Goal: Use online tool/utility: Utilize a website feature to perform a specific function

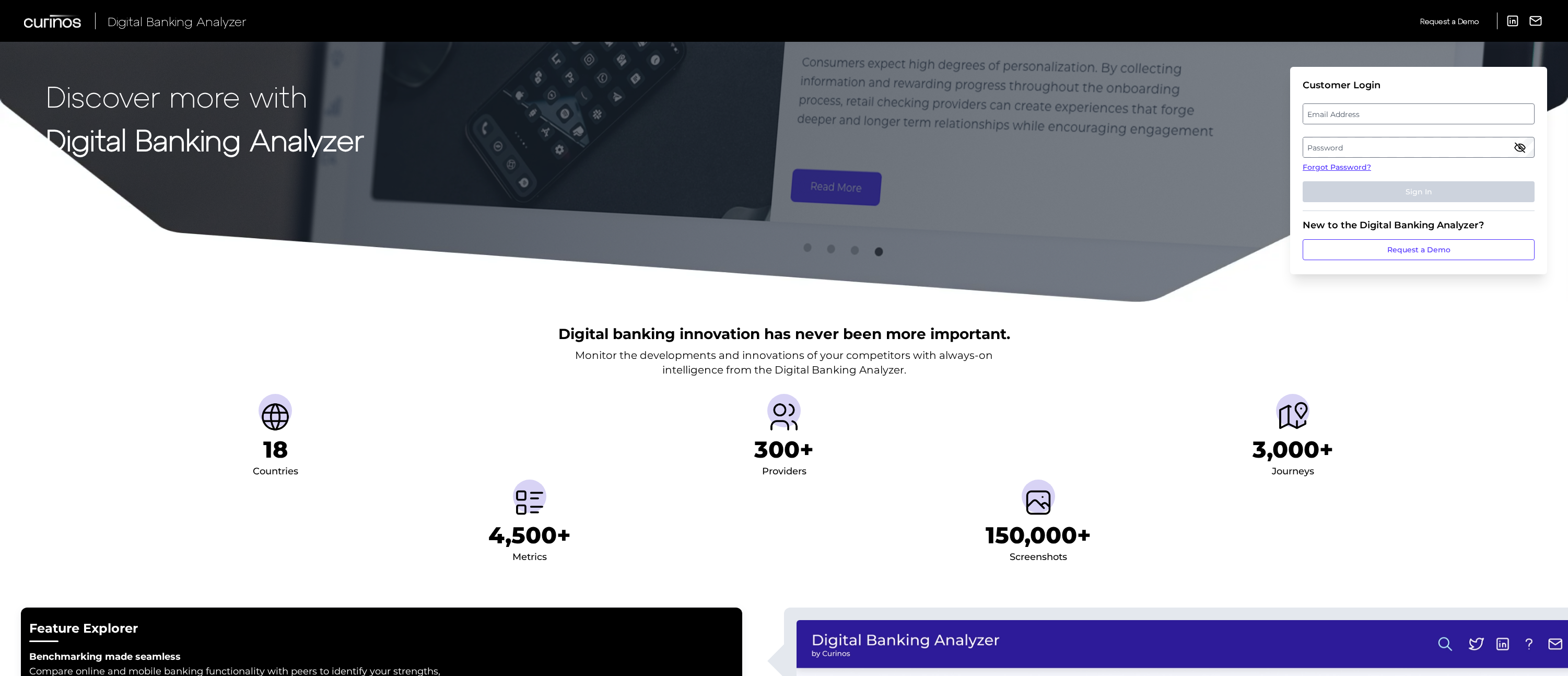
click at [1325, 115] on label "Email Address" at bounding box center [1419, 114] width 231 height 19
click at [1325, 115] on input "email" at bounding box center [1419, 114] width 232 height 21
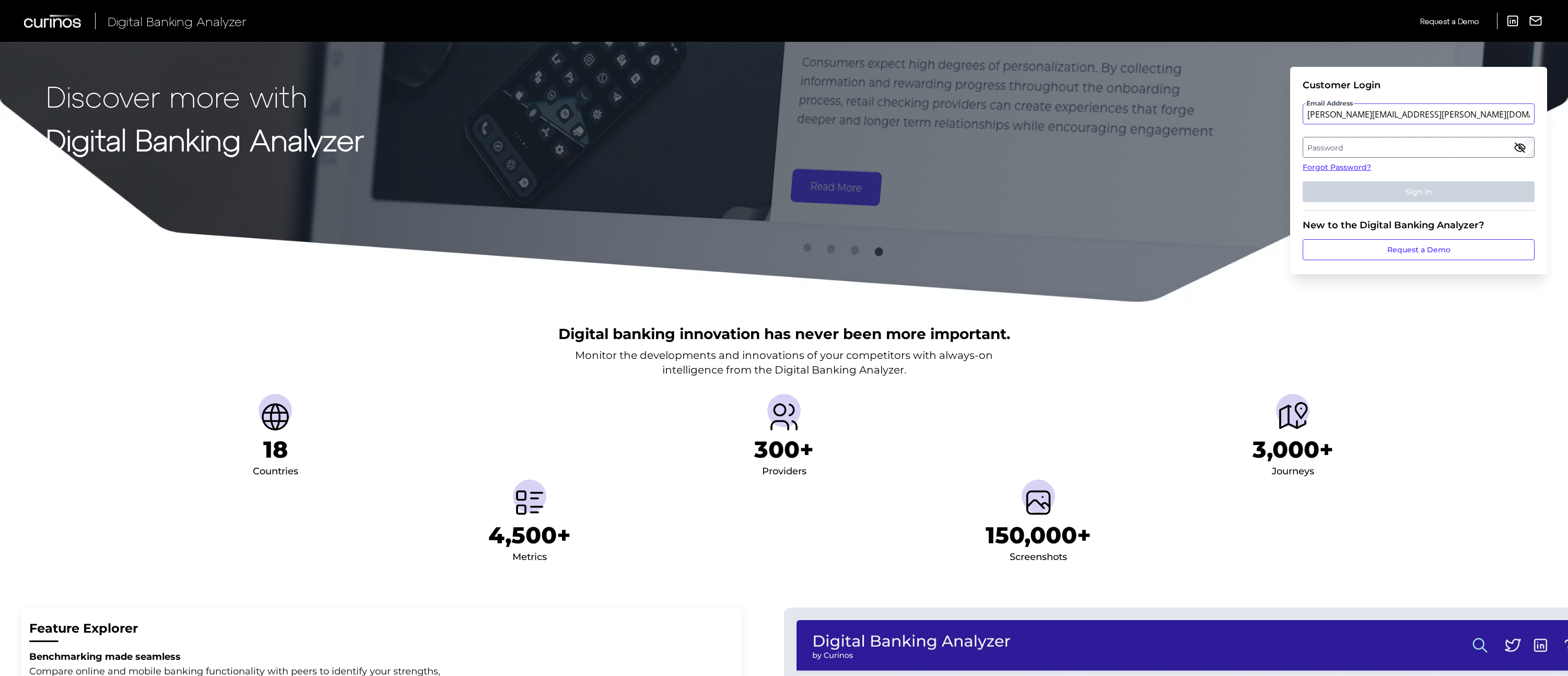
type input "[PERSON_NAME][EMAIL_ADDRESS][PERSON_NAME][DOMAIN_NAME]"
click at [1366, 155] on label "Password" at bounding box center [1419, 147] width 231 height 19
click at [1379, 195] on button "Sign In" at bounding box center [1419, 192] width 232 height 21
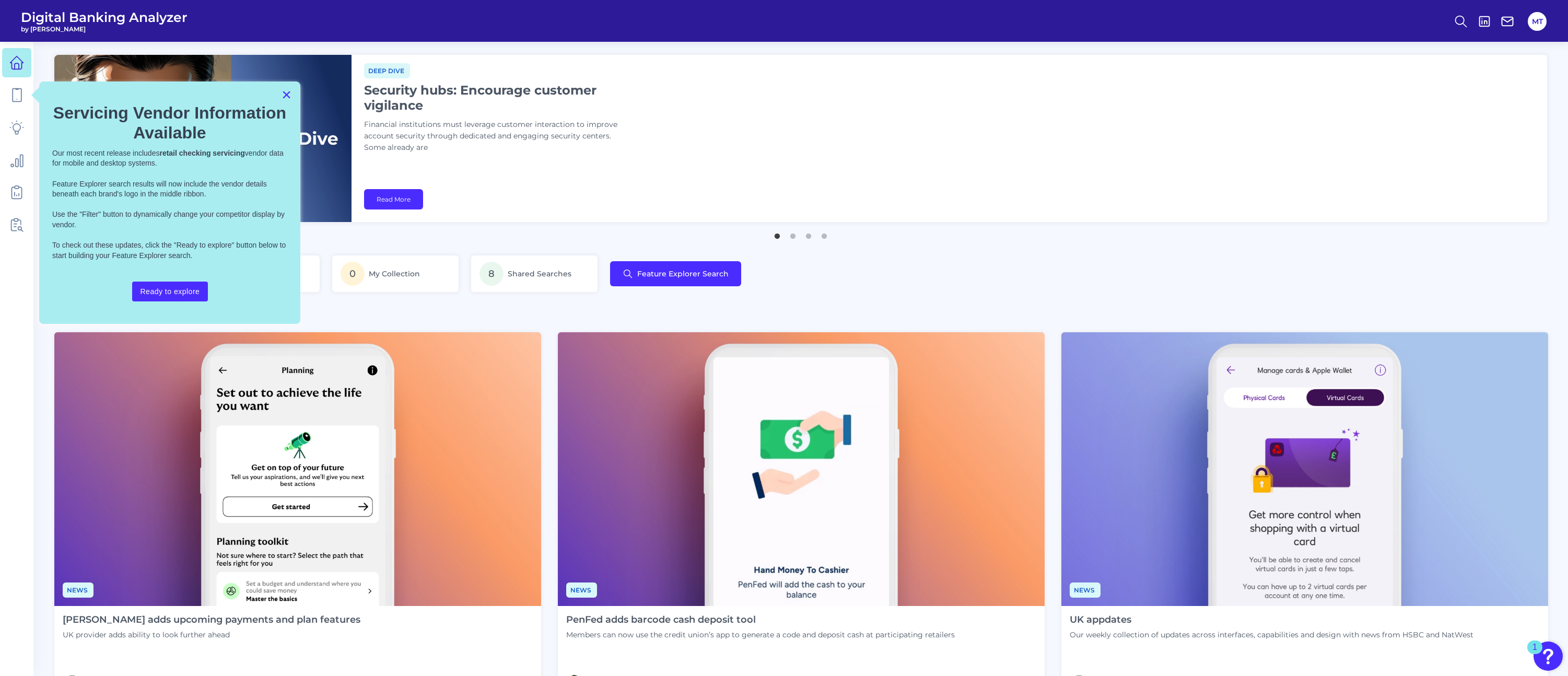
click at [287, 96] on button "×" at bounding box center [286, 95] width 10 height 17
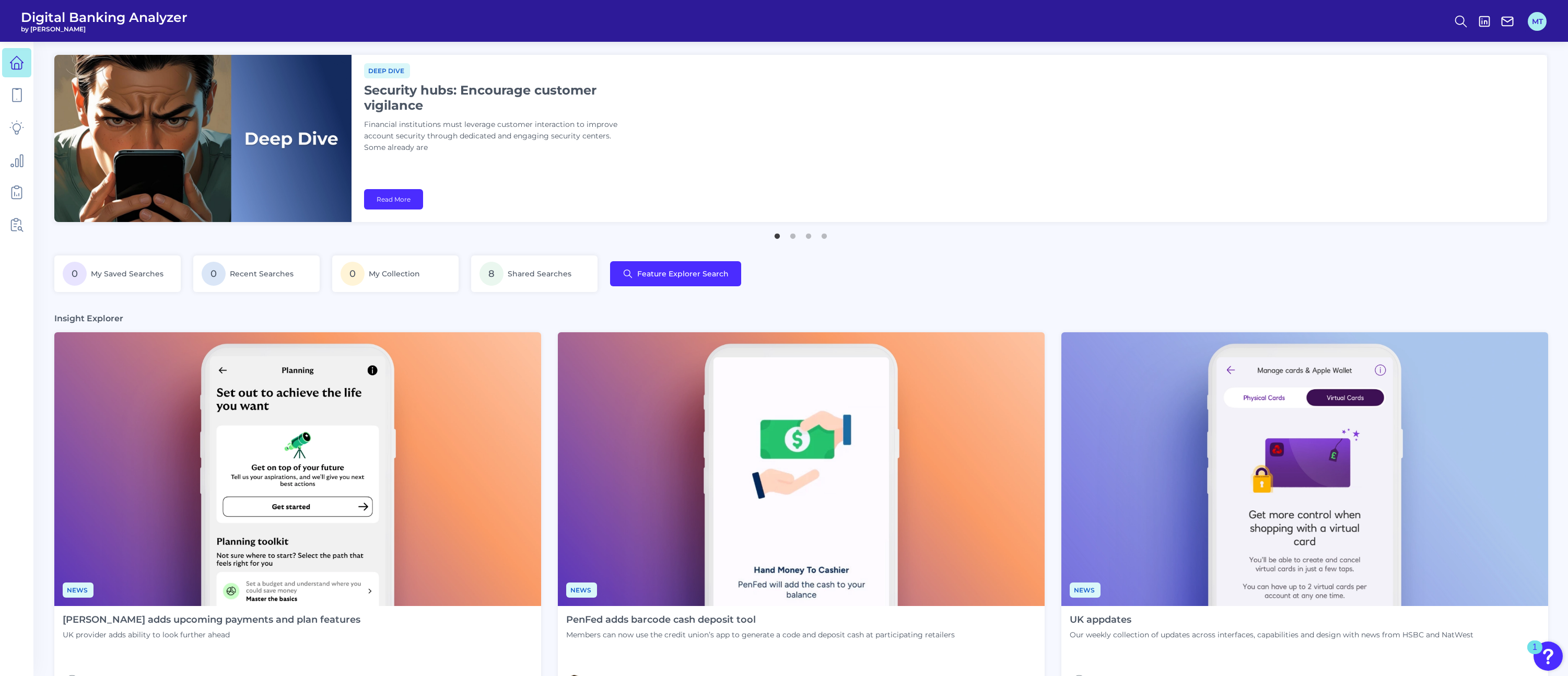
click at [1539, 17] on button "MT" at bounding box center [1537, 21] width 19 height 19
click at [1452, 96] on link "Account Settings" at bounding box center [1478, 109] width 143 height 26
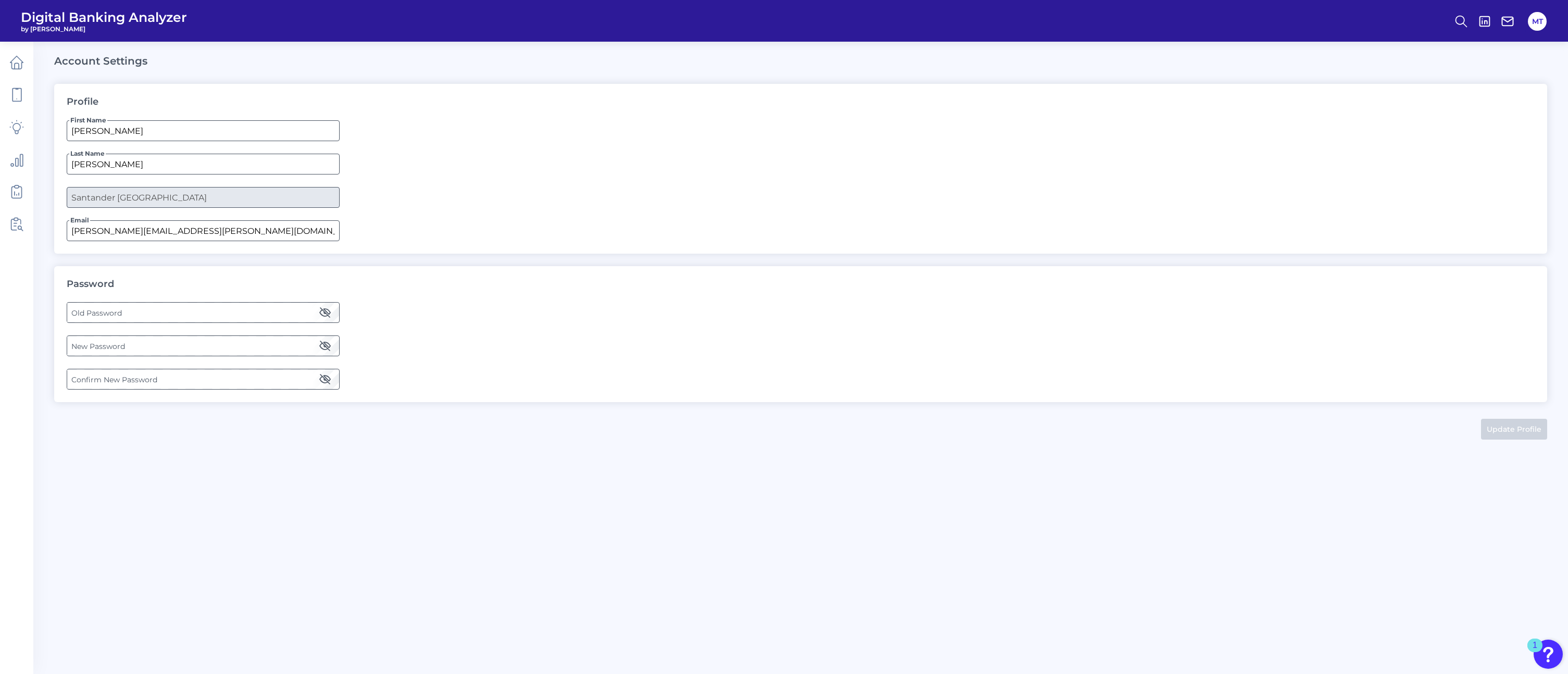
click at [174, 304] on label "Old Password" at bounding box center [203, 313] width 271 height 19
click at [146, 347] on label "New Password" at bounding box center [203, 346] width 271 height 19
click at [108, 384] on label "Confirm New Password" at bounding box center [203, 379] width 271 height 19
click at [1510, 430] on button "Update Profile" at bounding box center [1514, 428] width 66 height 21
click at [1538, 21] on button "MT" at bounding box center [1537, 21] width 19 height 19
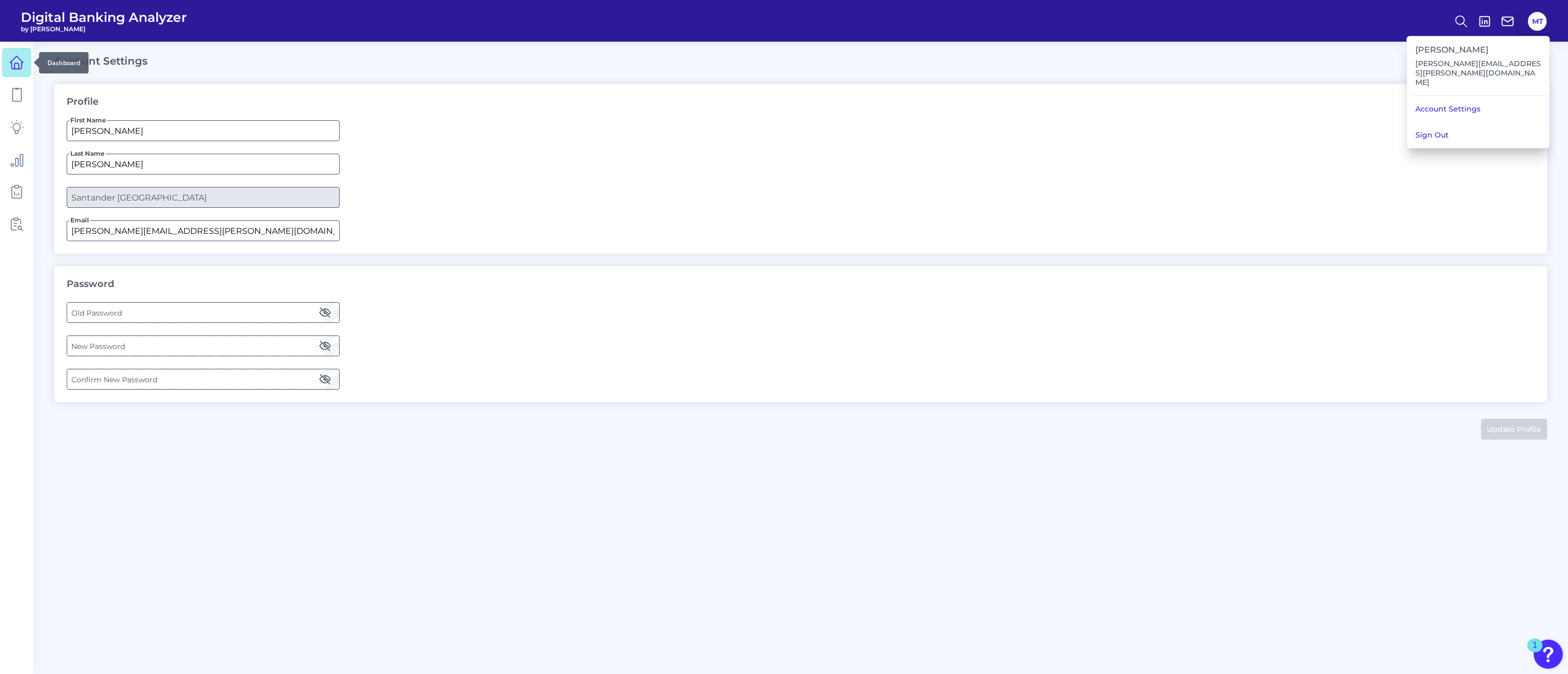
click at [9, 64] on icon at bounding box center [17, 63] width 15 height 15
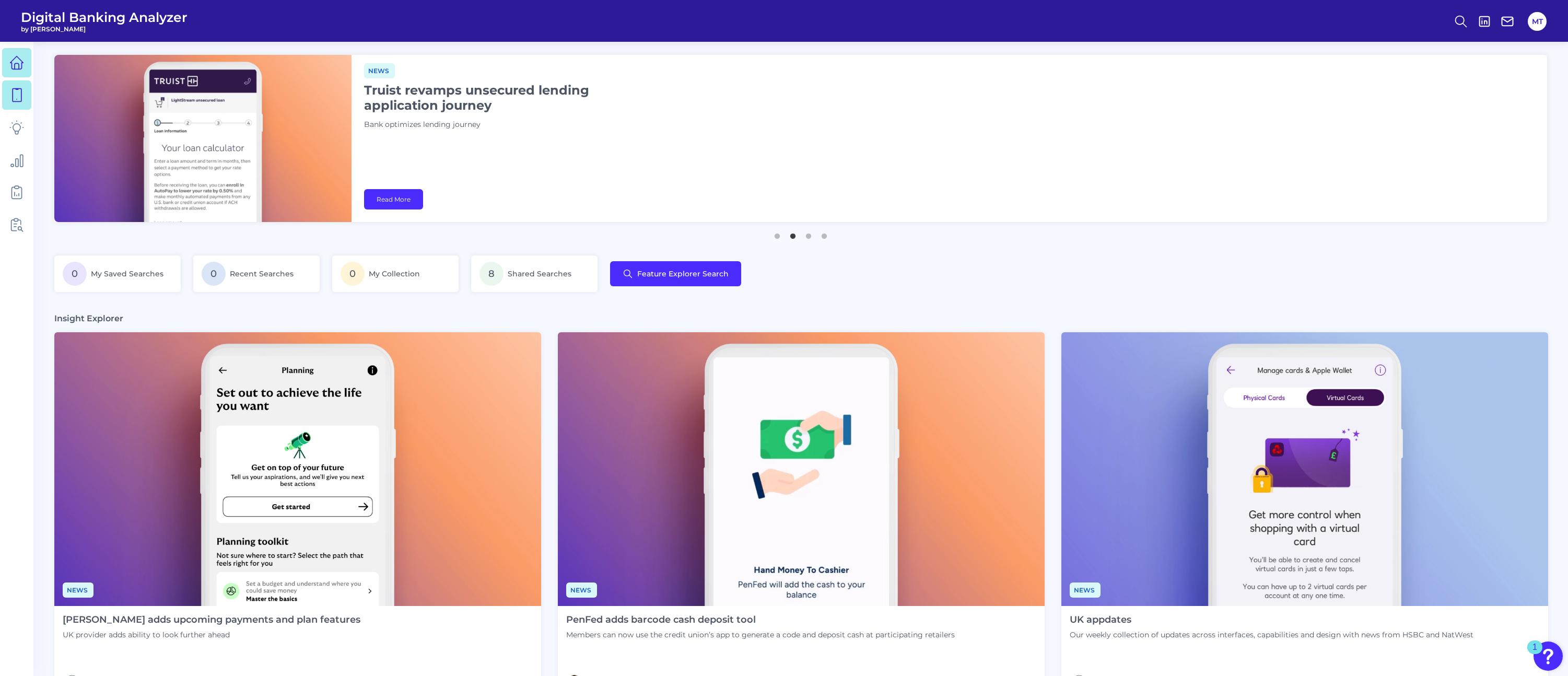
click at [30, 105] on link at bounding box center [17, 95] width 29 height 29
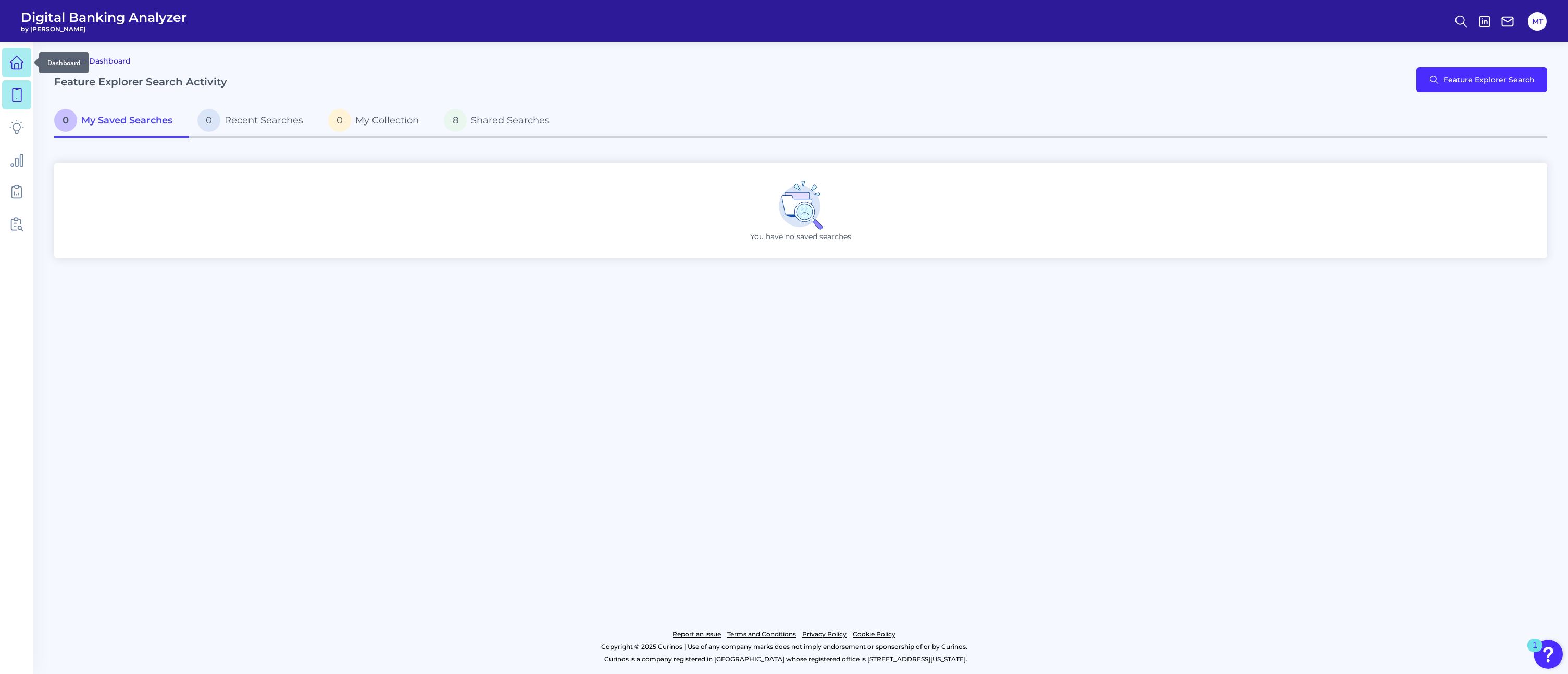
click at [7, 60] on link at bounding box center [17, 62] width 29 height 29
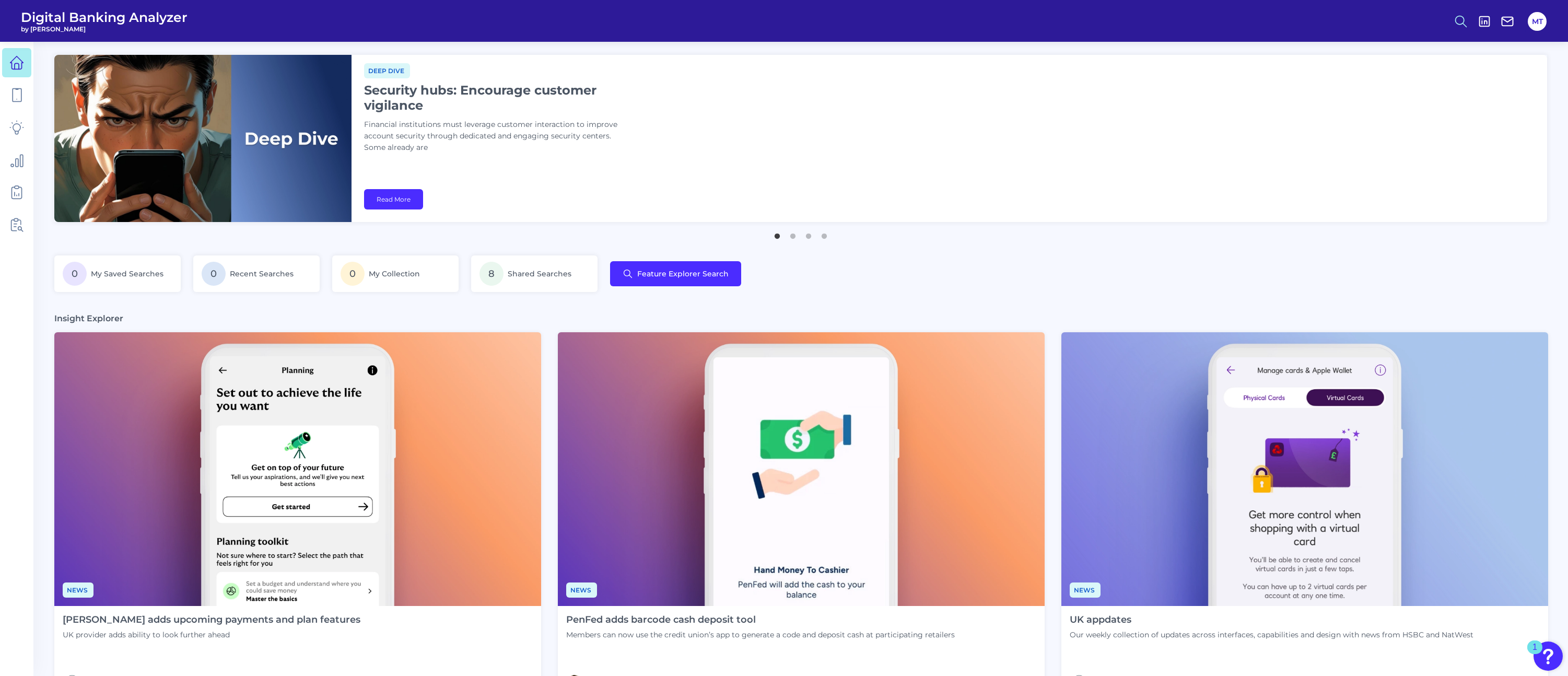
click at [1466, 16] on icon at bounding box center [1462, 22] width 15 height 15
click at [1287, 77] on div "Deep dive Security hubs: Encourage customer vigilance Financial institutions mu…" at bounding box center [949, 139] width 1195 height 168
click at [20, 152] on link at bounding box center [17, 159] width 29 height 29
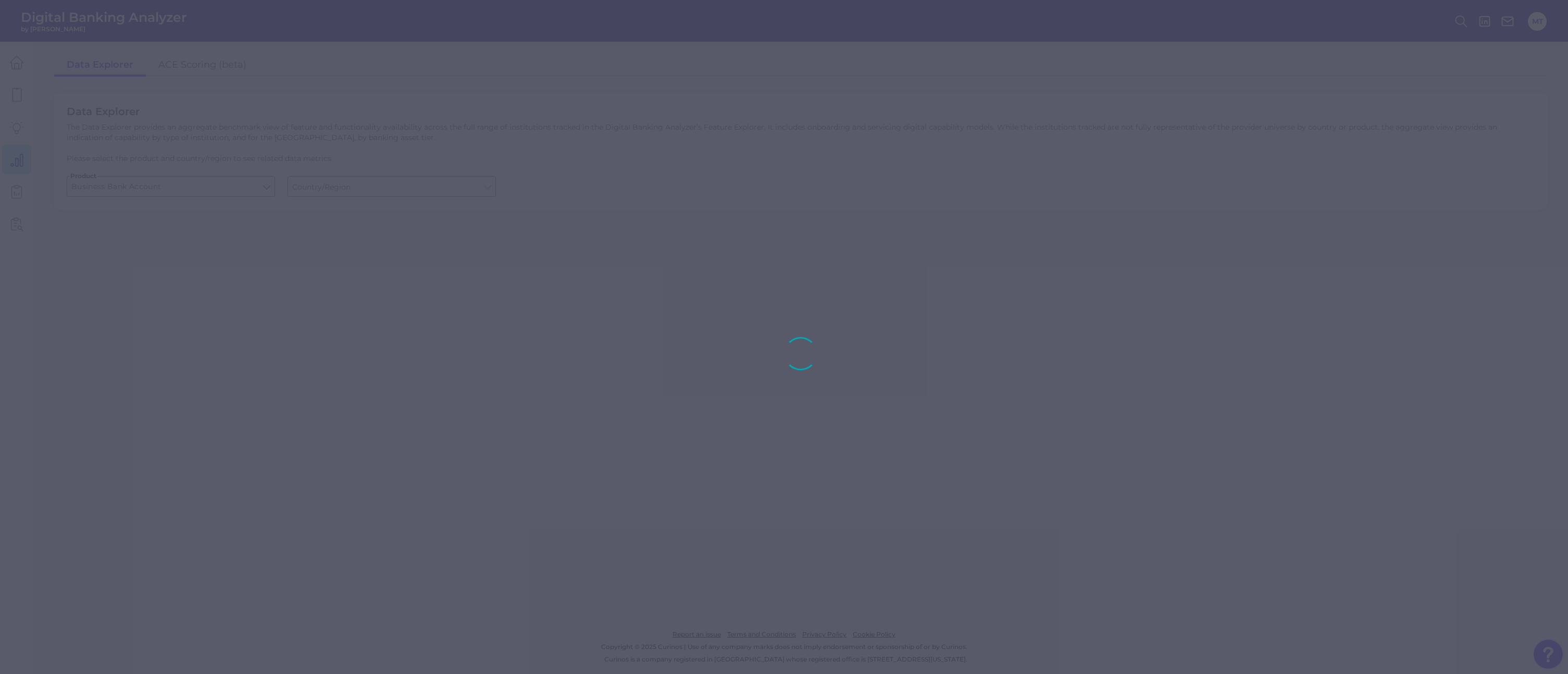
type input "Global (excl. US)"
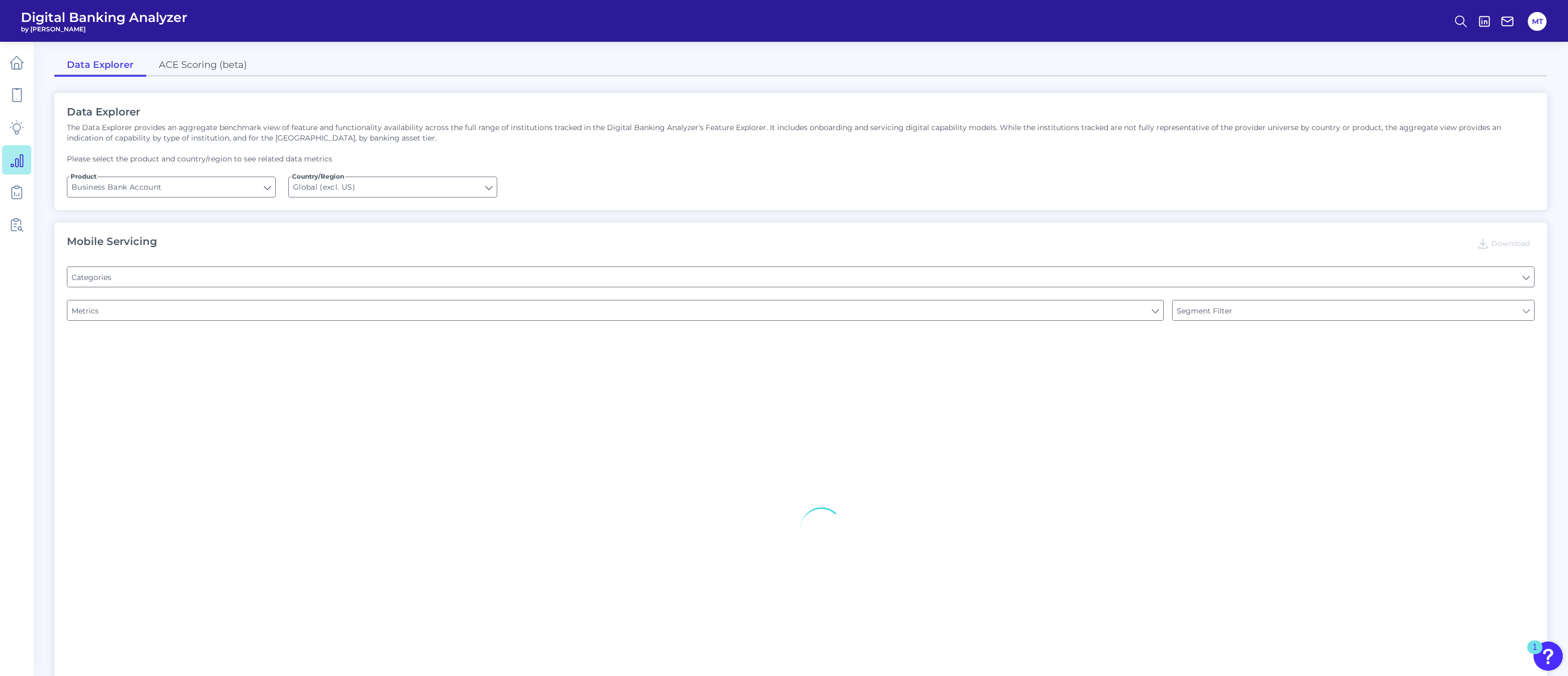
type input "Pre-login Features"
type input "Login"
type input "Channel"
type input "Type of Institution"
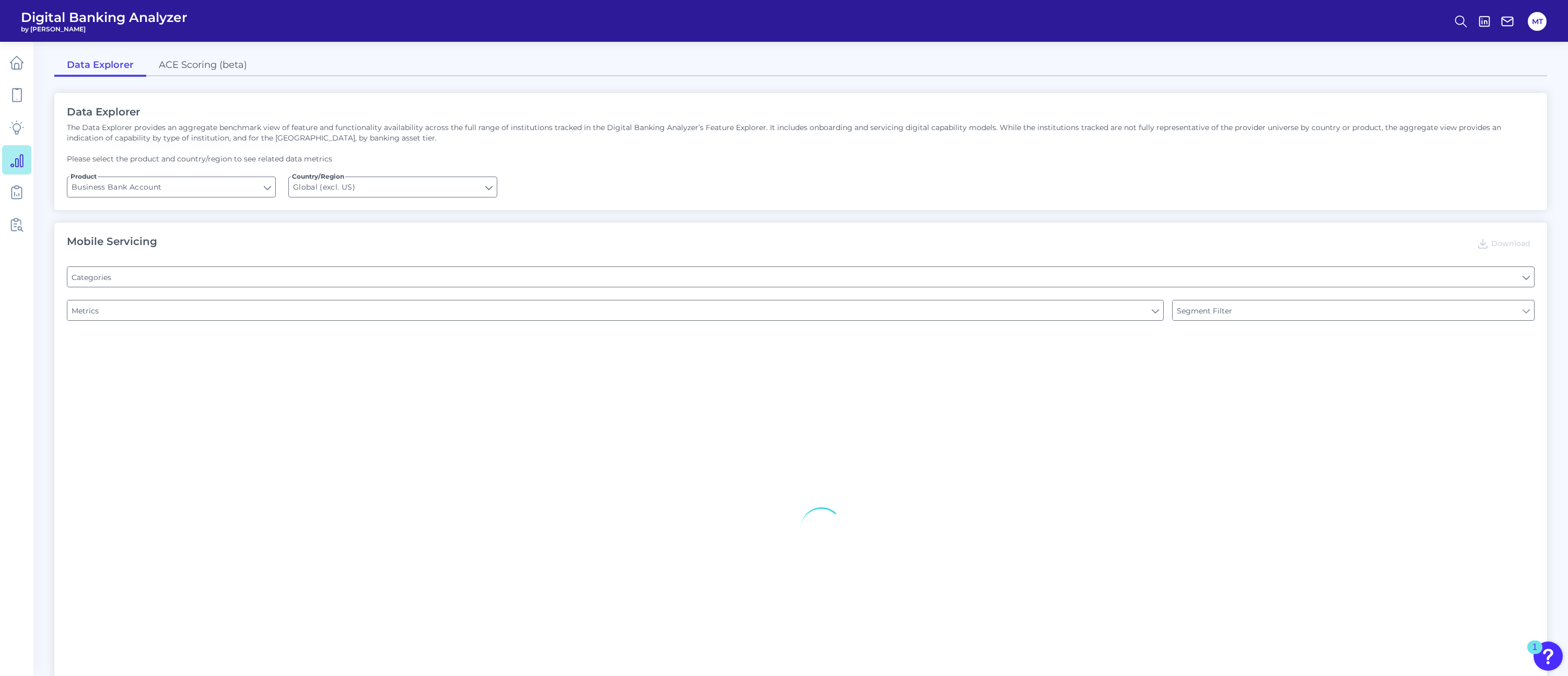
type input "Type of Institution"
type input "Upon opening the app are users immediately prompted to use Touch/Face ID to log…"
type input "Does it offer third-party single sign on?"
type input "Can you apply for the PRODUCT as a new to brand customer on ANY digital channel?"
click at [7, 125] on link at bounding box center [17, 127] width 29 height 29
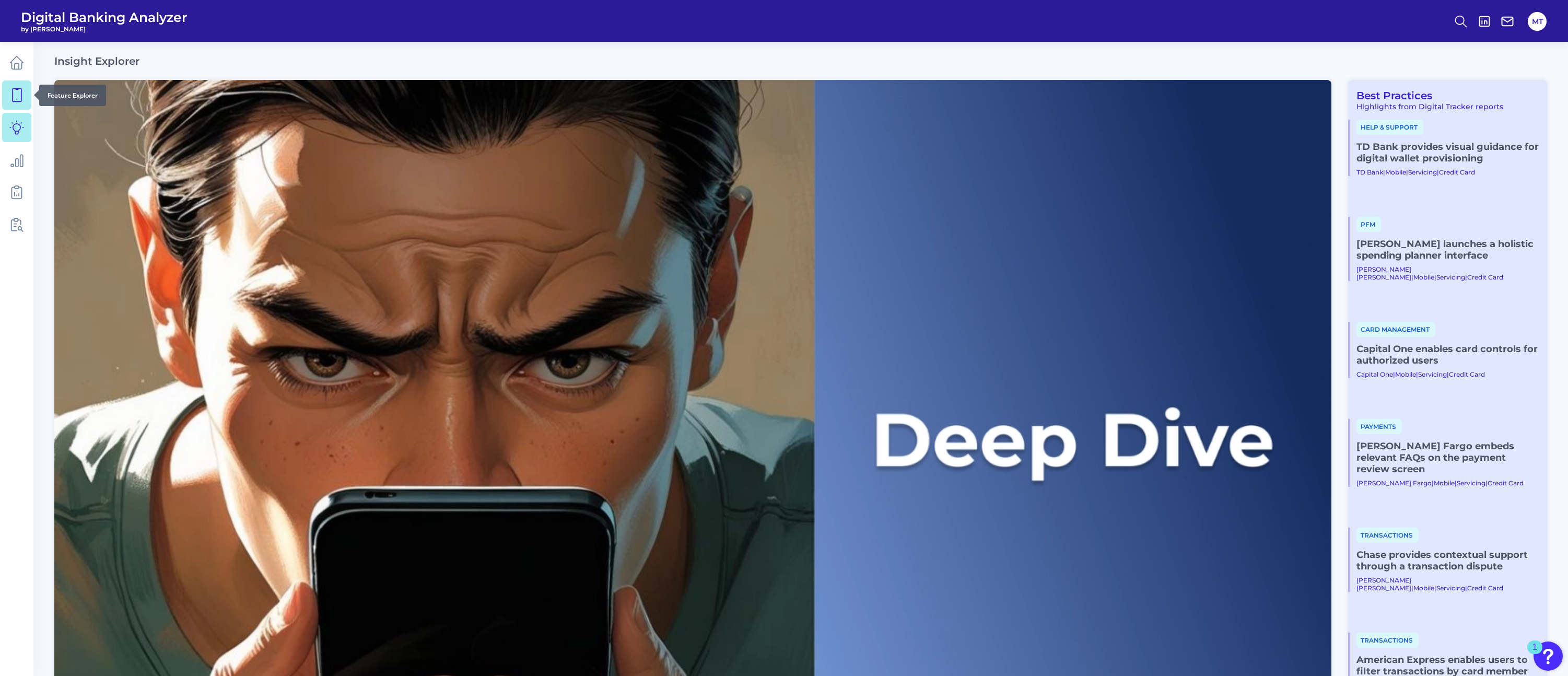
click at [20, 90] on icon at bounding box center [17, 95] width 15 height 15
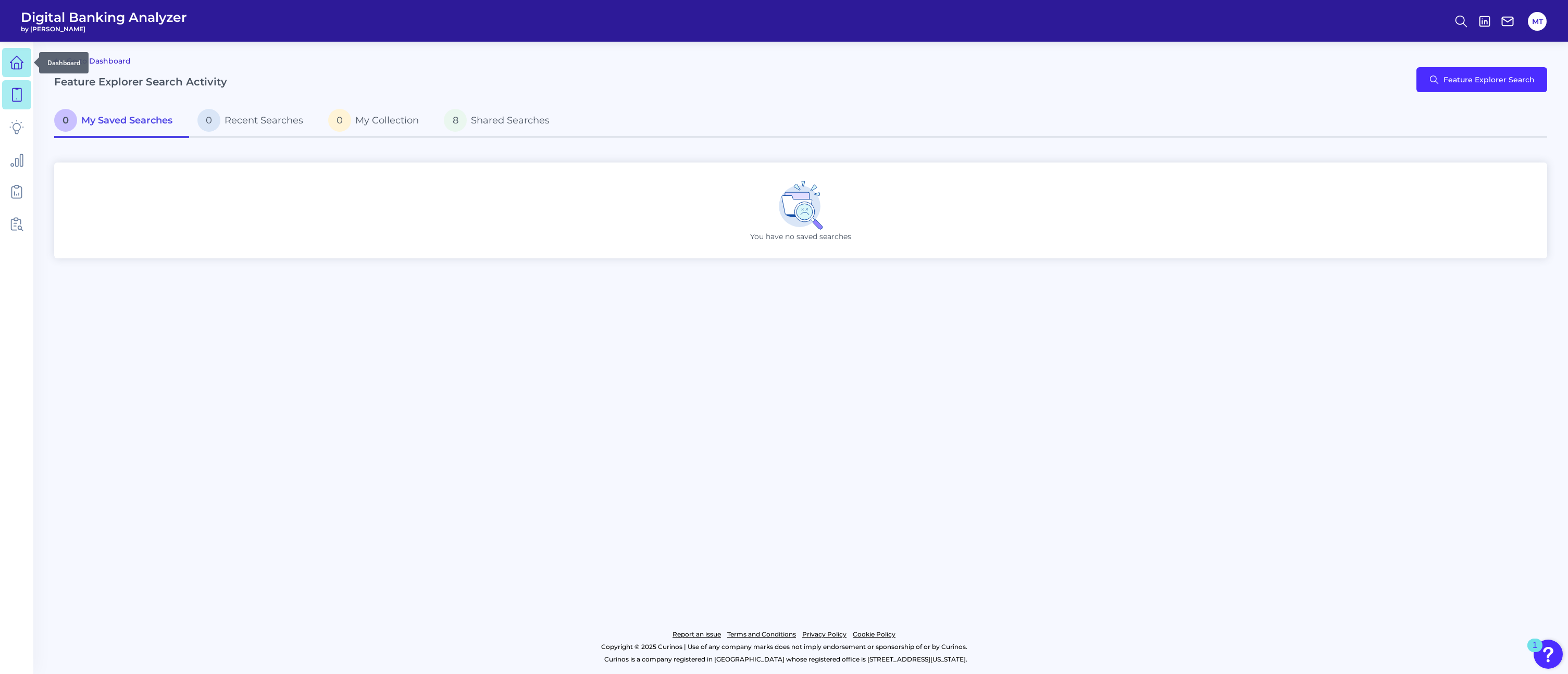
click at [26, 59] on link at bounding box center [17, 62] width 29 height 29
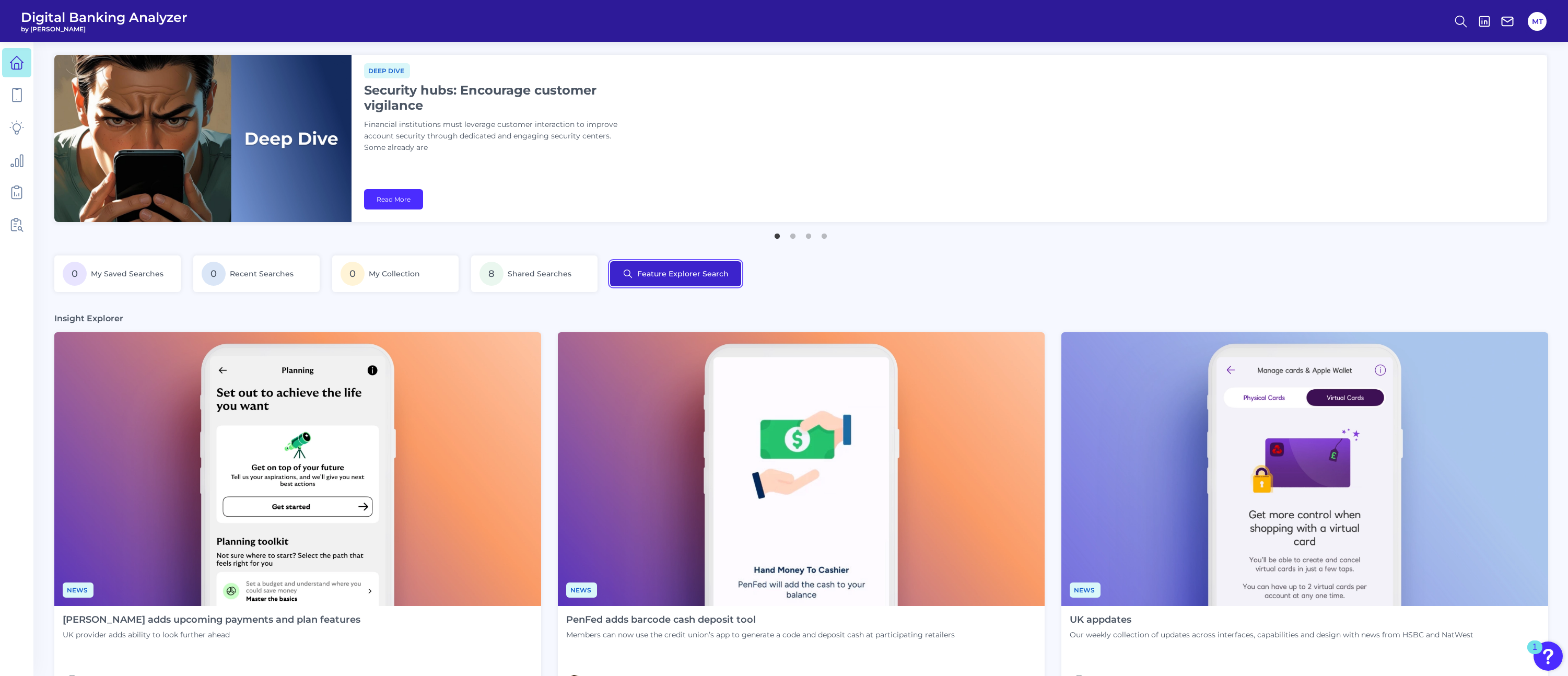
click at [703, 281] on button "Feature Explorer Search" at bounding box center [676, 274] width 131 height 25
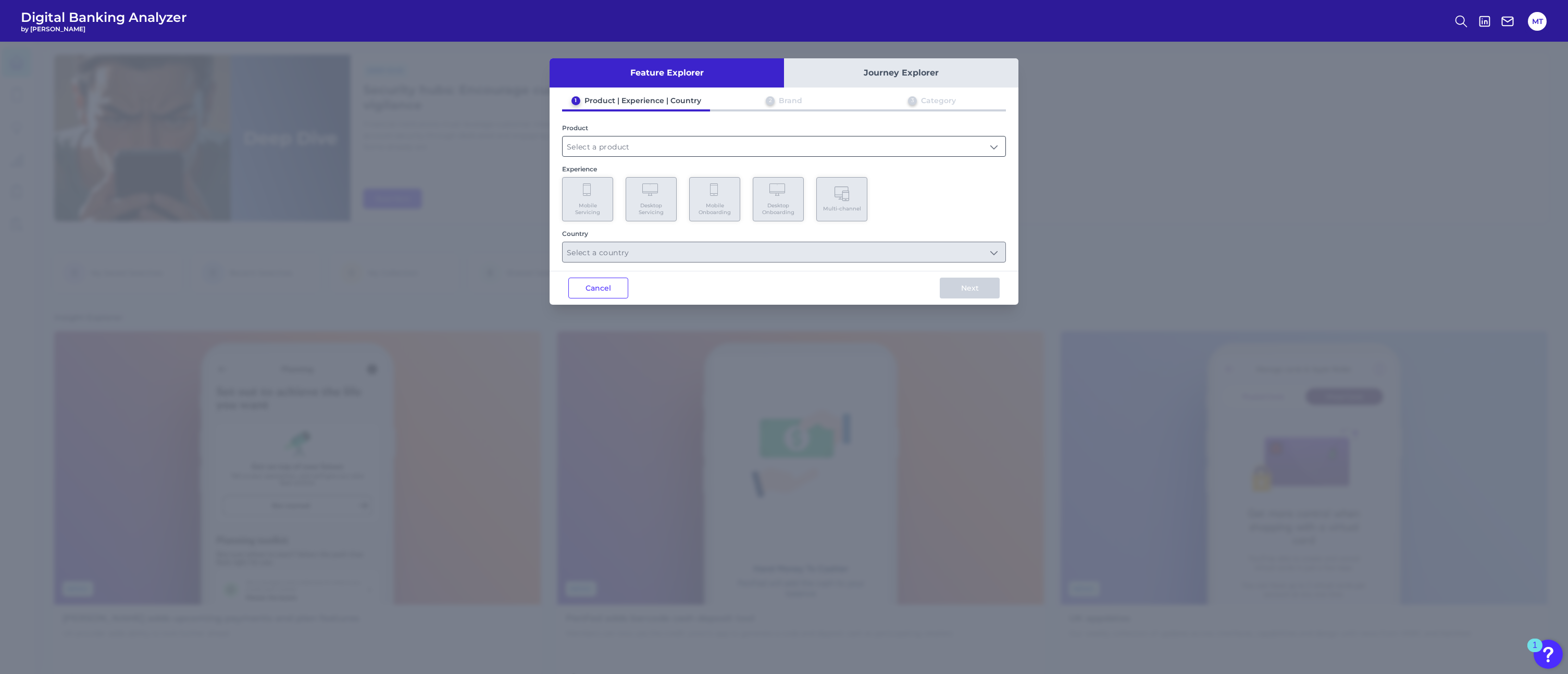
click at [658, 151] on input "text" at bounding box center [784, 146] width 443 height 20
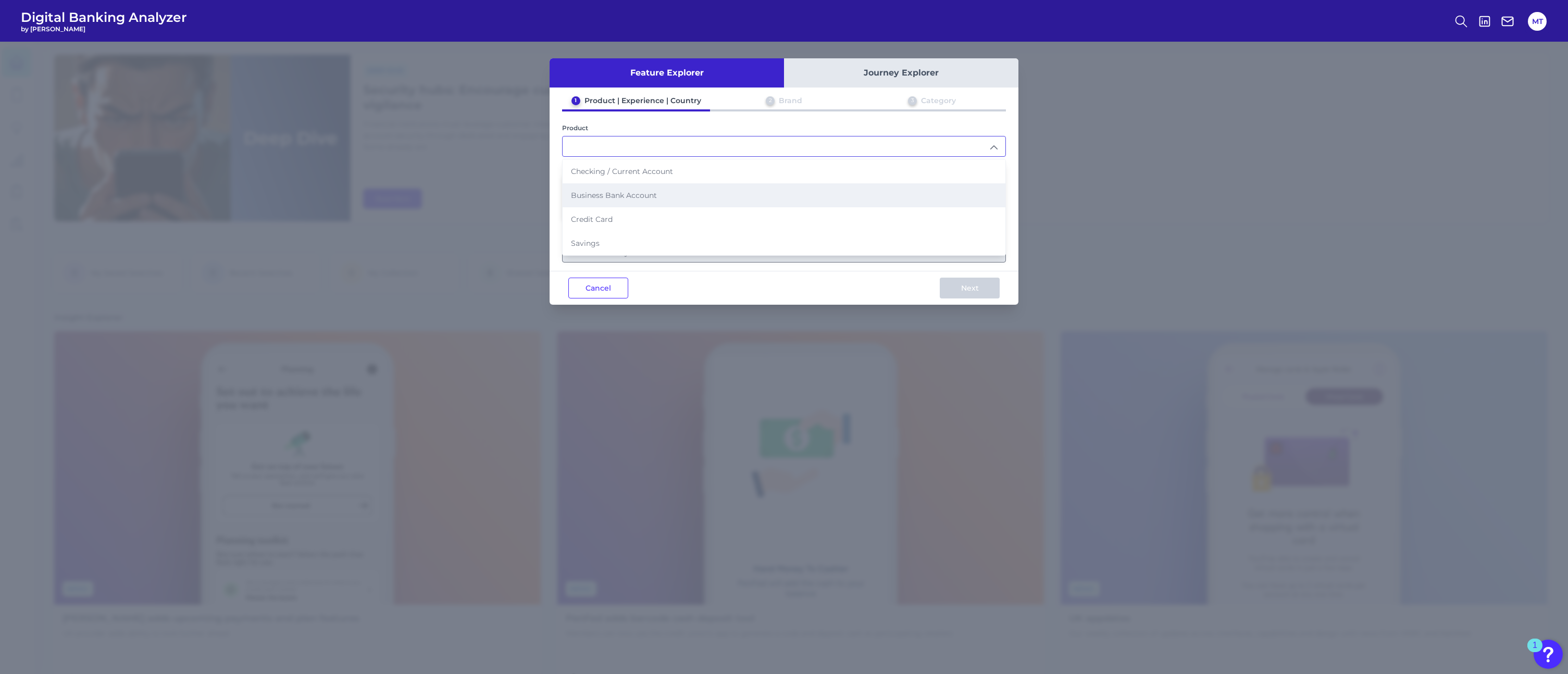
click at [658, 198] on li "Business Bank Account" at bounding box center [784, 195] width 443 height 24
type input "Business Bank Account"
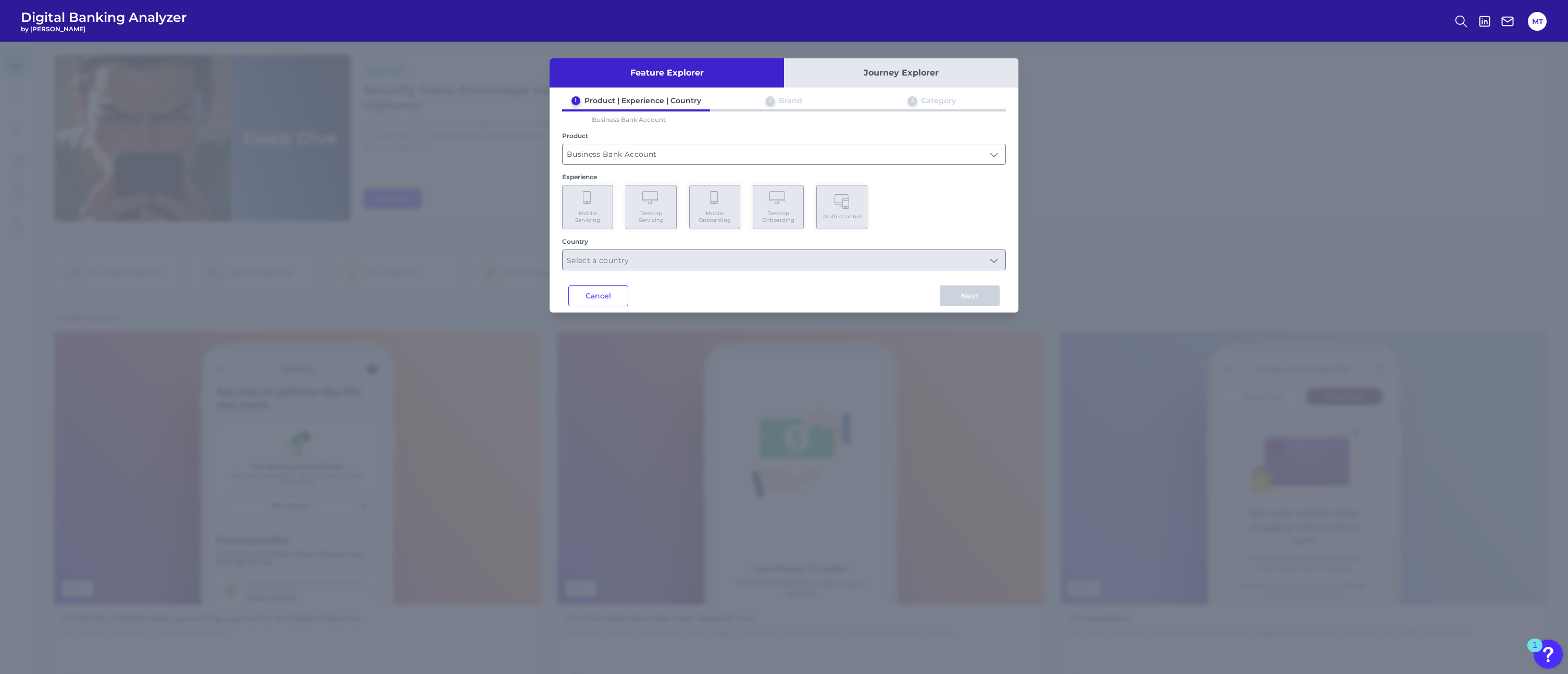
click at [648, 208] on Servicing "Desktop Servicing" at bounding box center [651, 208] width 51 height 45
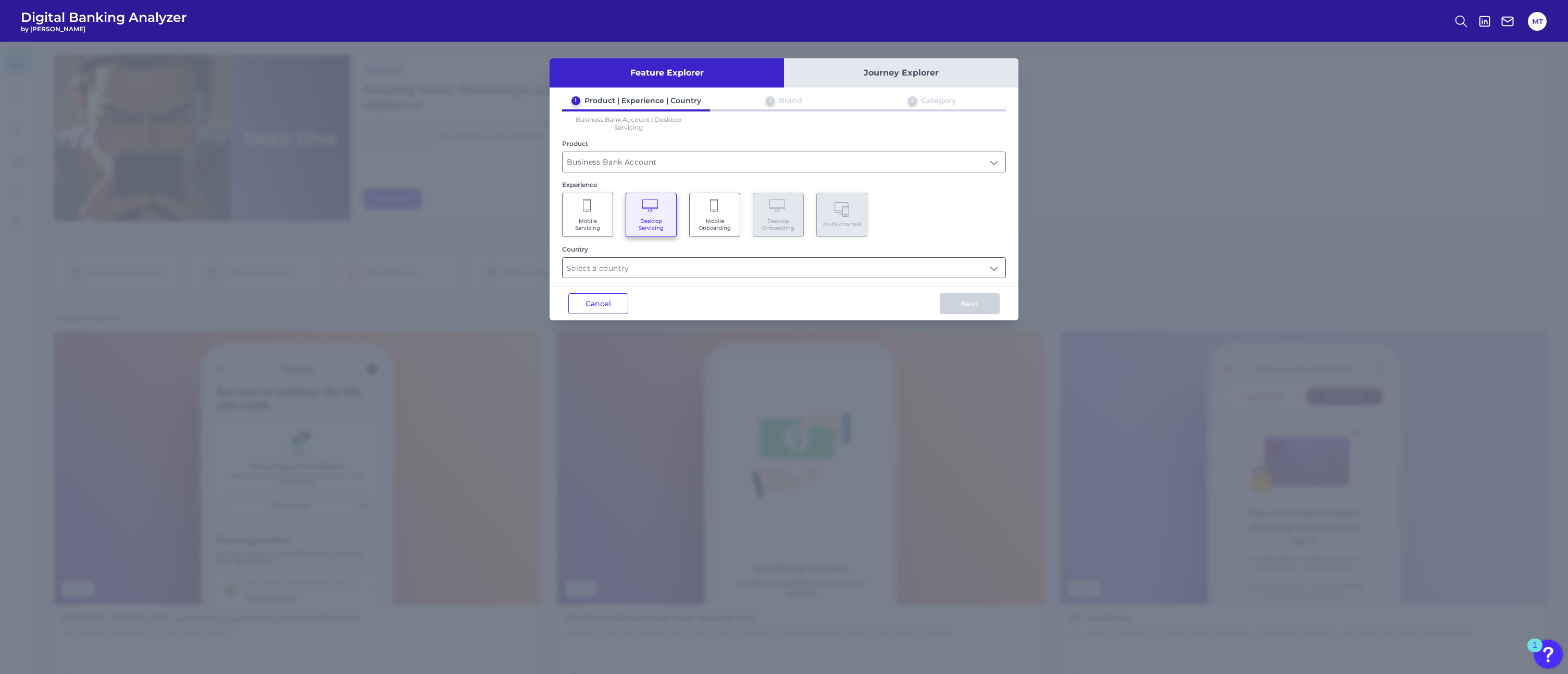
click at [772, 260] on input "text" at bounding box center [784, 268] width 443 height 20
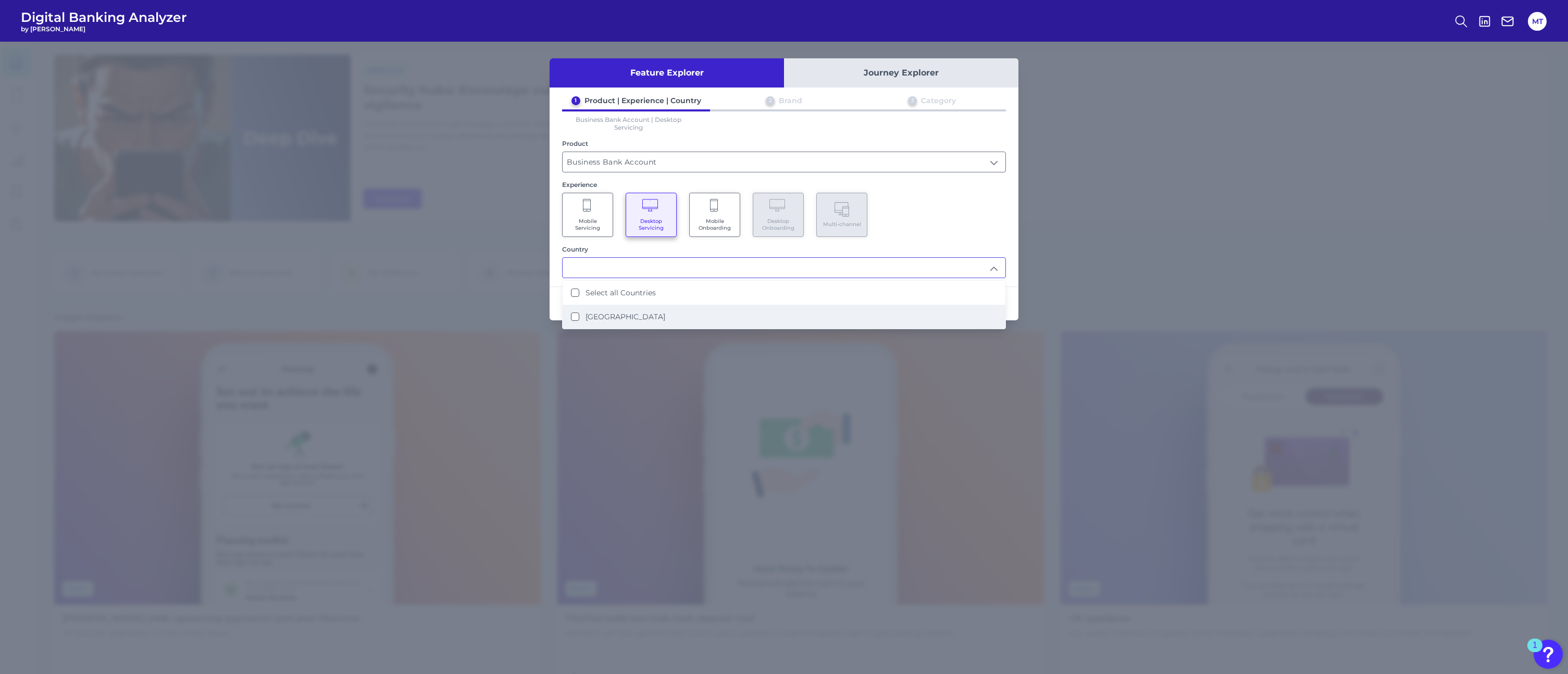
click at [664, 313] on li "[GEOGRAPHIC_DATA]" at bounding box center [784, 316] width 443 height 24
type input "Select all Countries"
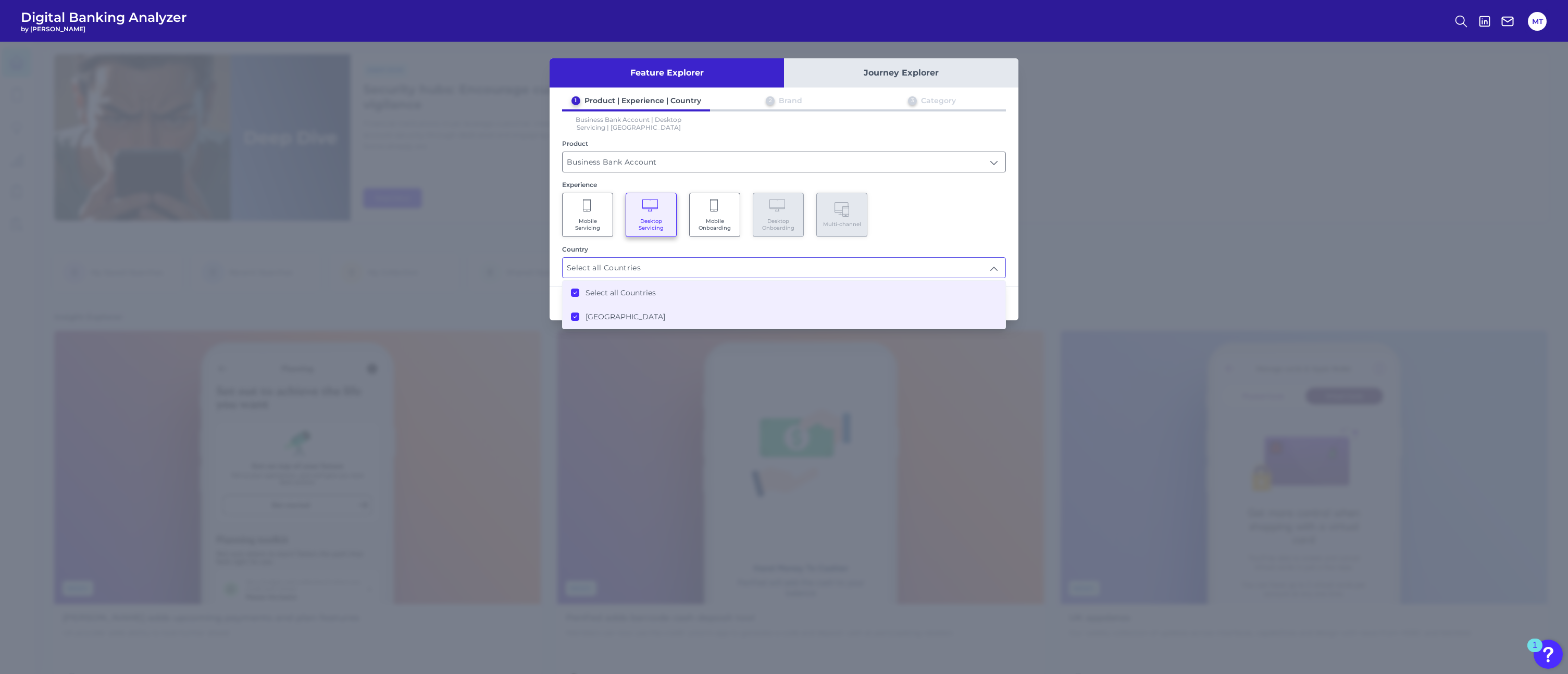
click at [975, 216] on div "Mobile Servicing Desktop Servicing Mobile Onboarding Desktop Onboarding Multi-c…" at bounding box center [784, 215] width 444 height 45
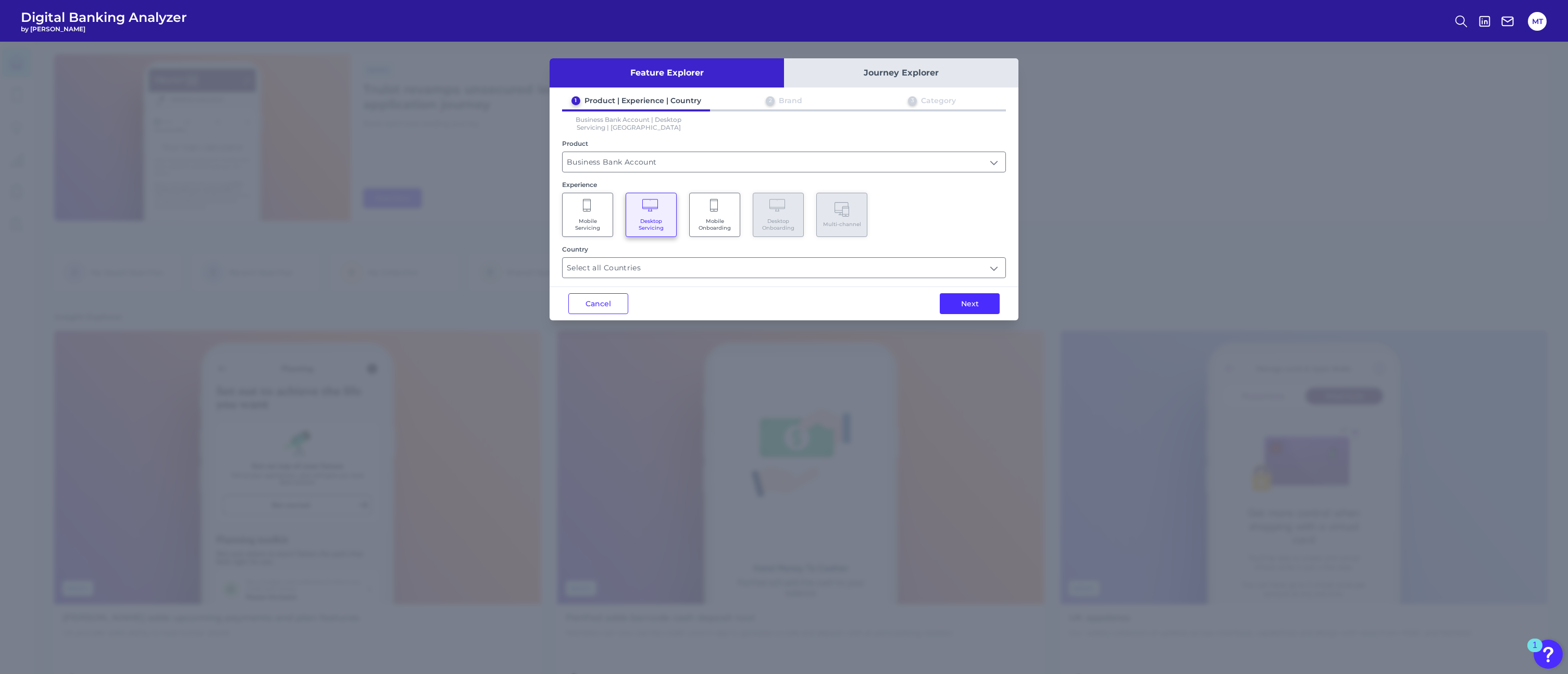
click at [973, 286] on div "Cancel Next" at bounding box center [784, 303] width 469 height 34
click at [972, 294] on button "Next" at bounding box center [970, 304] width 60 height 21
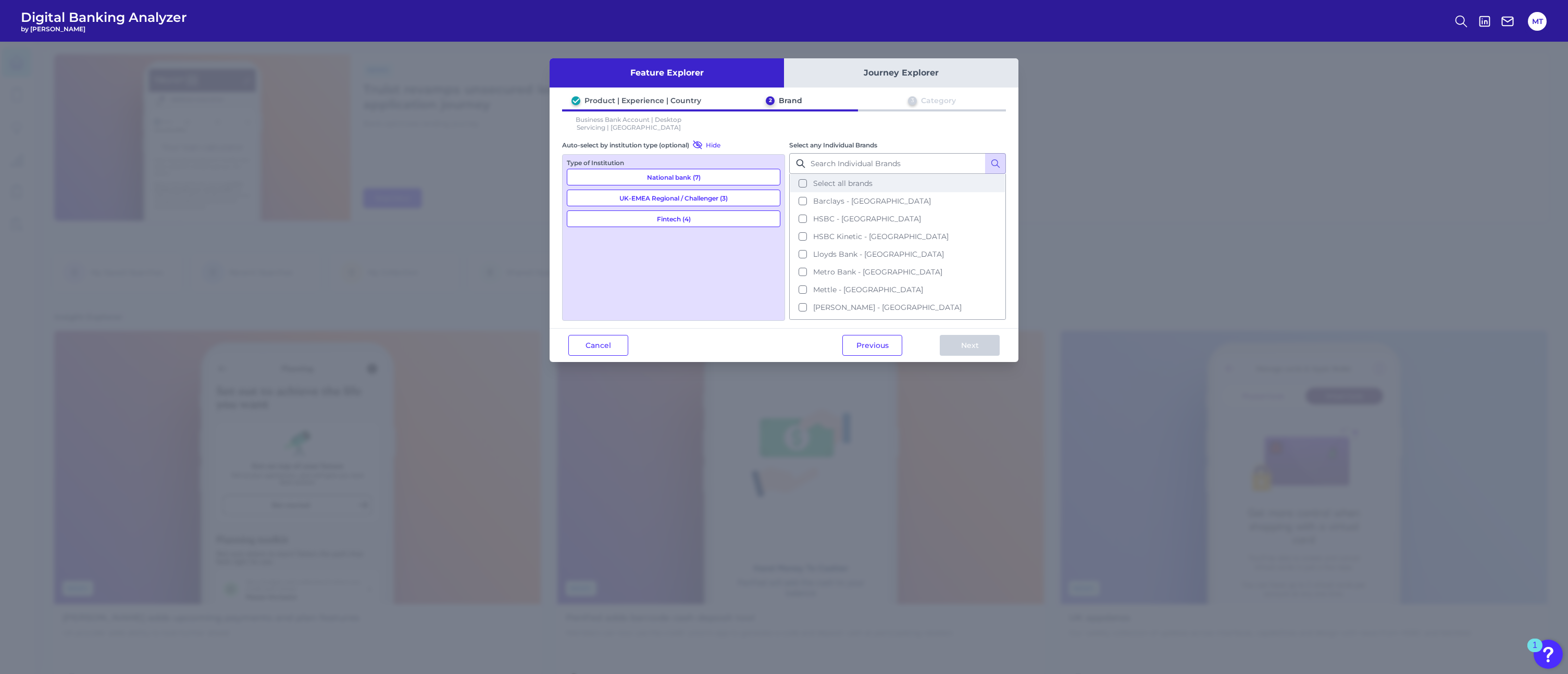
click at [803, 188] on button "Select all brands" at bounding box center [897, 183] width 214 height 17
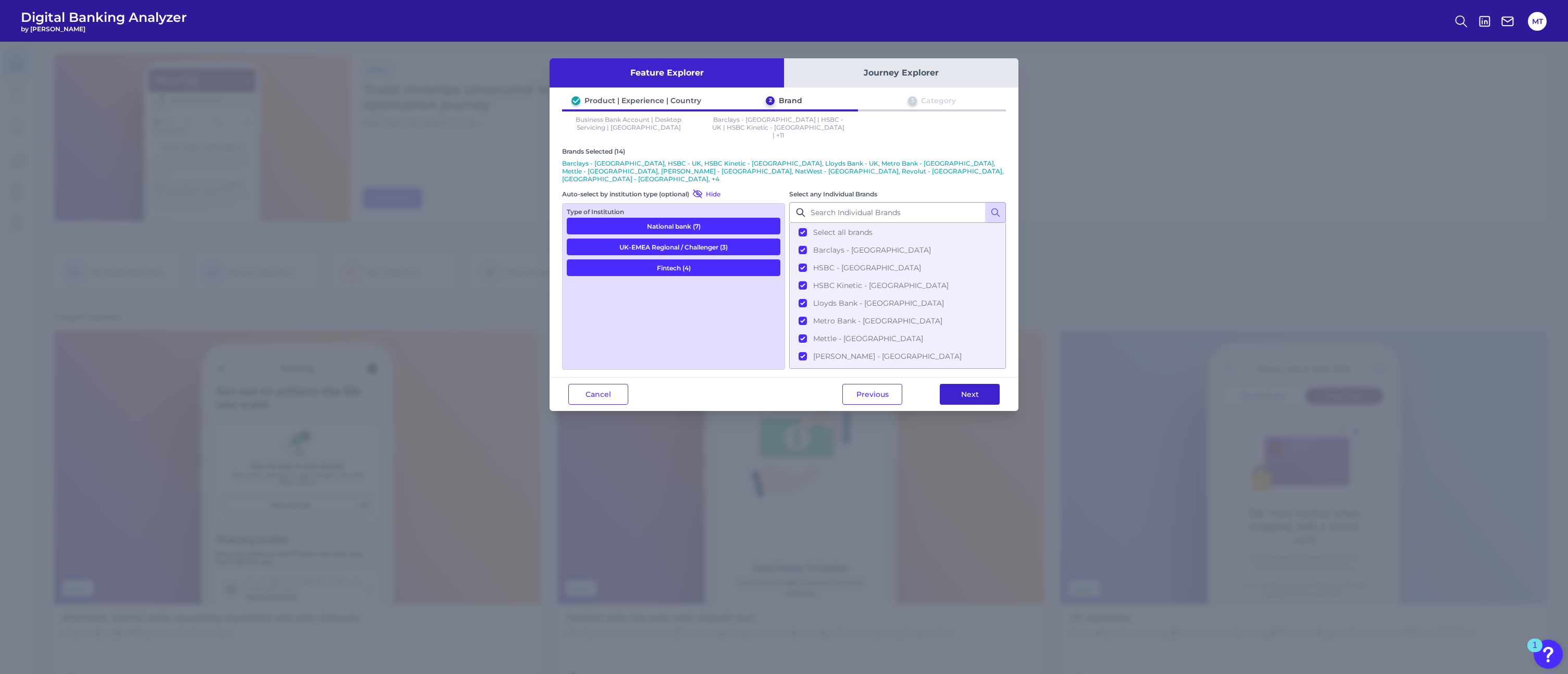
click at [957, 384] on button "Next" at bounding box center [970, 394] width 60 height 21
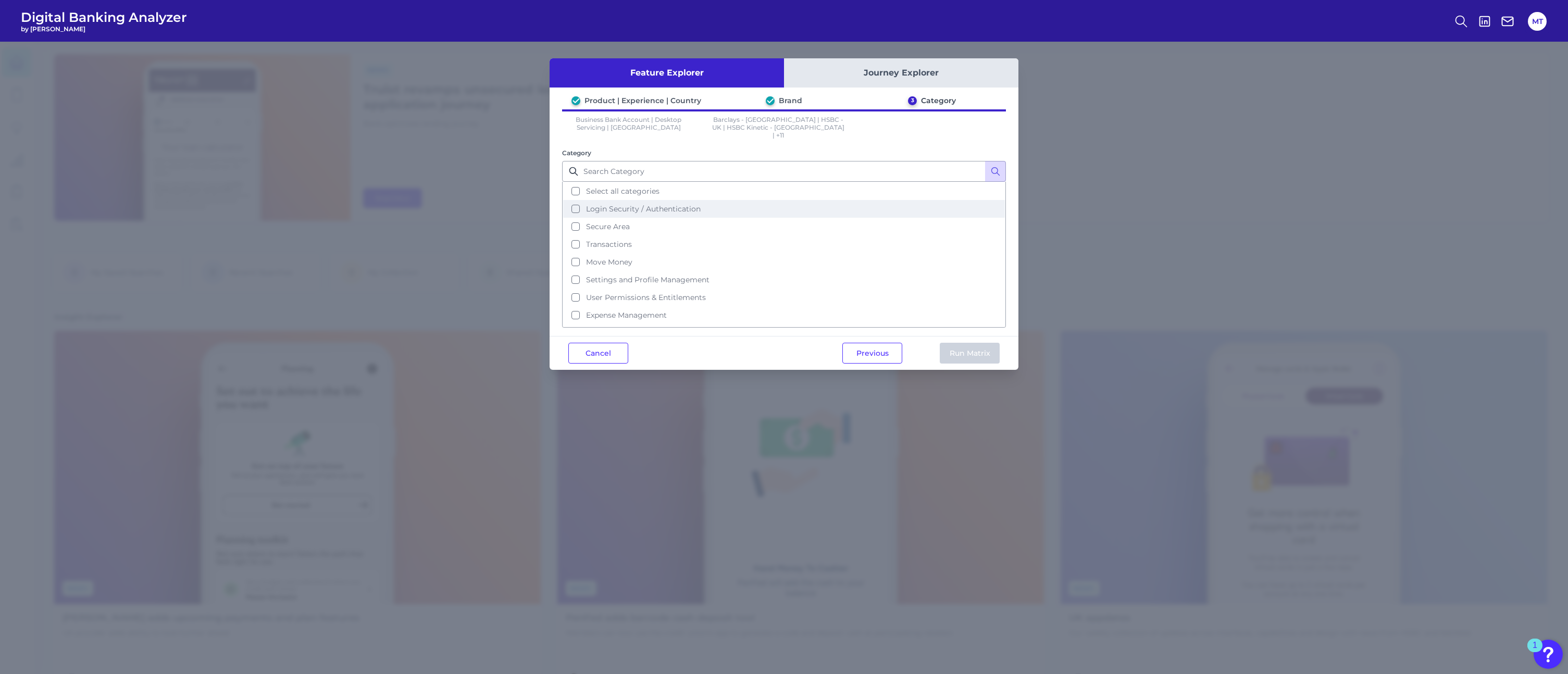
scroll to position [11, 0]
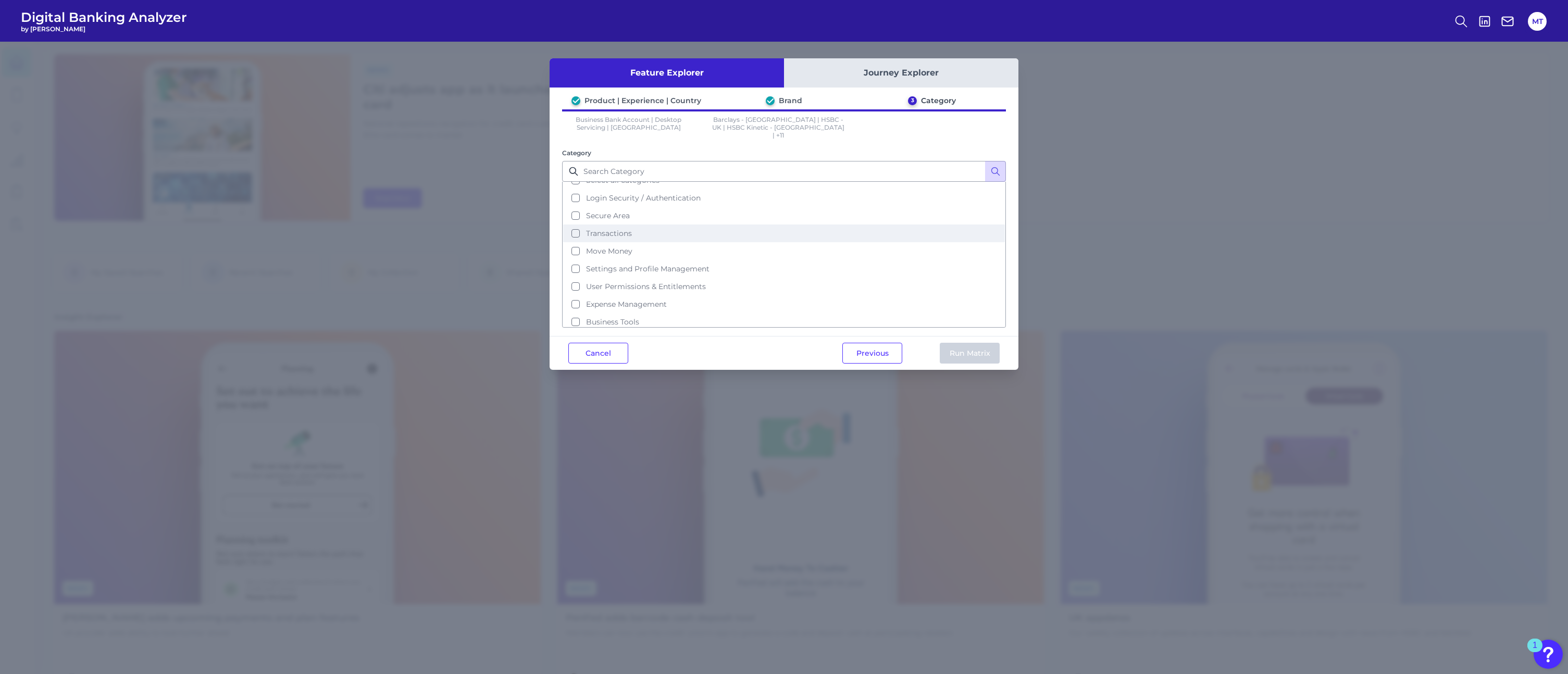
click at [659, 224] on button "Transactions" at bounding box center [784, 232] width 442 height 17
click at [949, 348] on button "Run Matrix" at bounding box center [970, 352] width 60 height 21
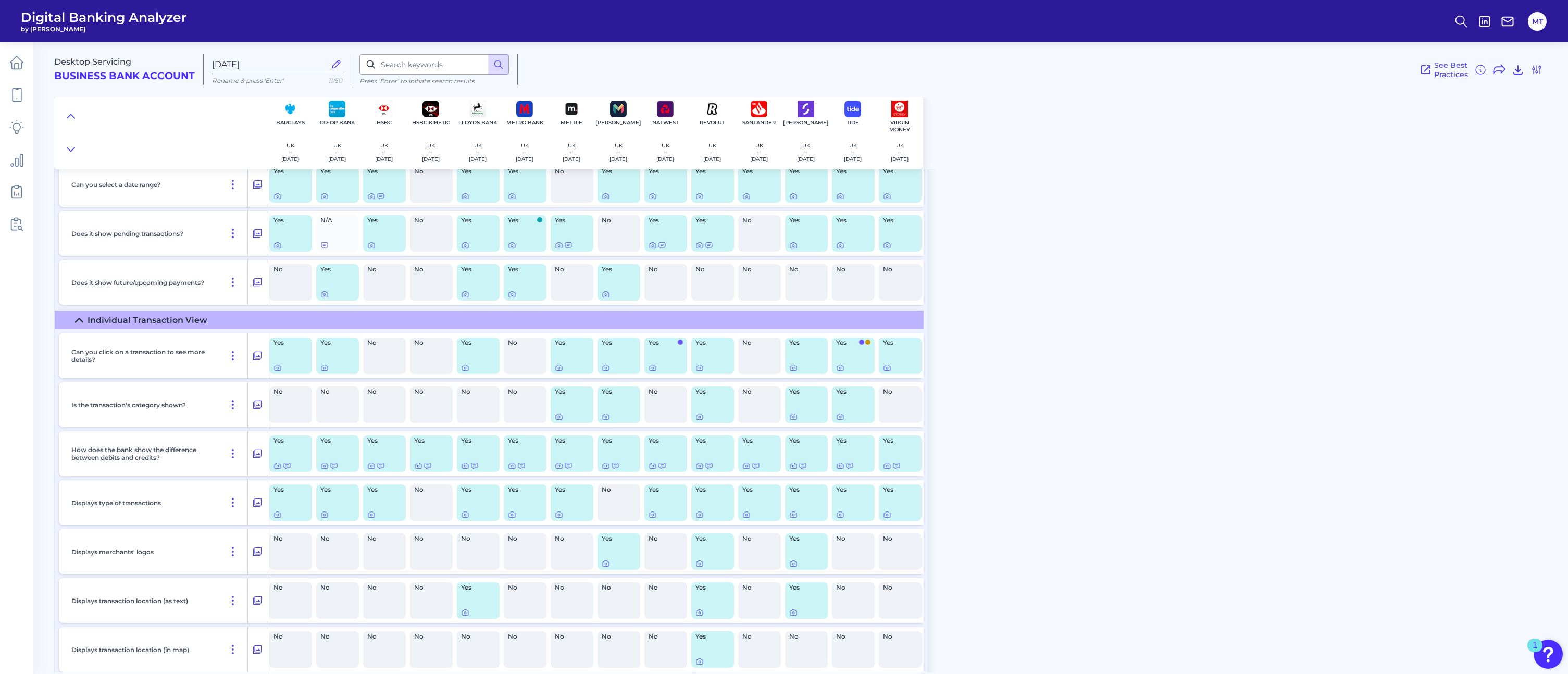
scroll to position [476, 0]
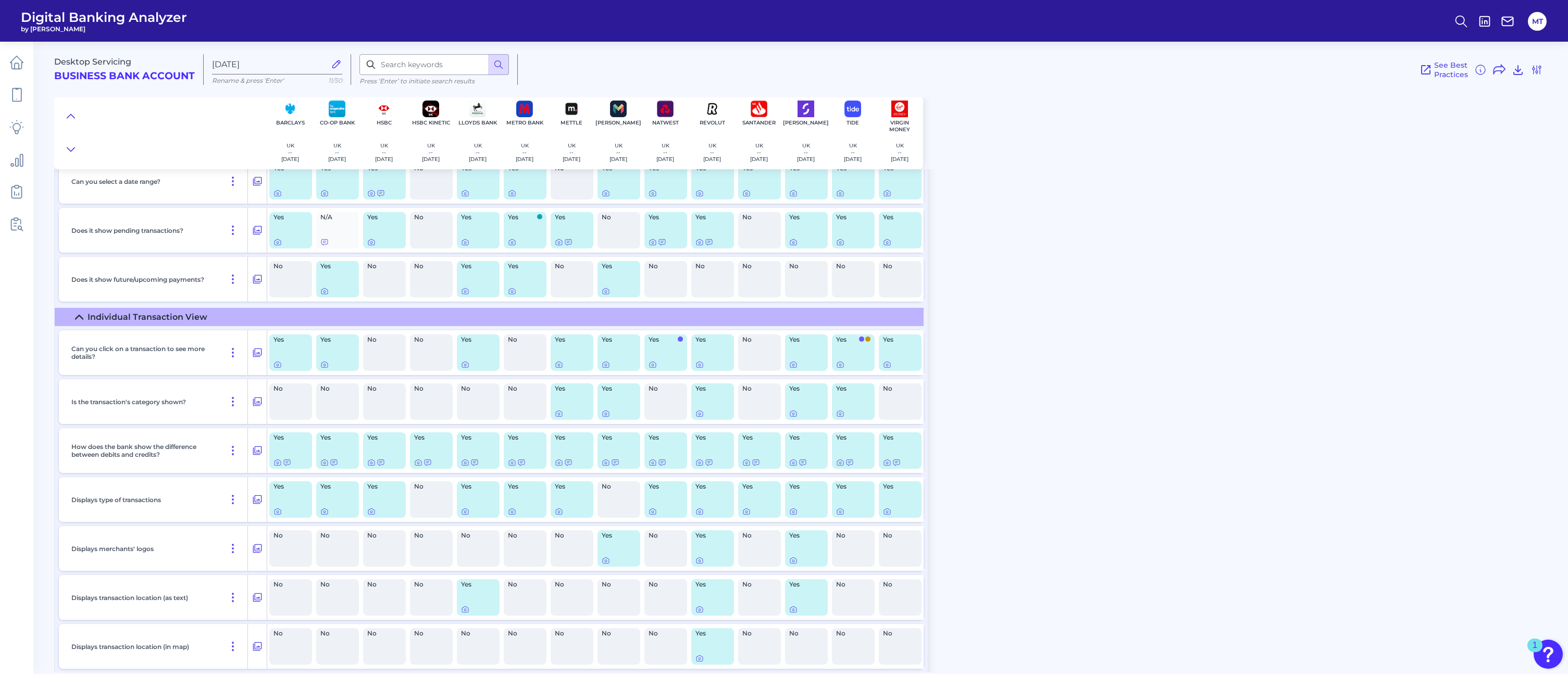
click at [988, 142] on div "Desktop Servicing Business Bank Account [DATE][FINANCIAL_ID] Rename & press 'En…" at bounding box center [811, 102] width 1514 height 136
click at [981, 251] on div "Desktop Servicing Business Bank Account [DATE][FINANCIAL_ID] Rename & press 'En…" at bounding box center [811, 353] width 1514 height 638
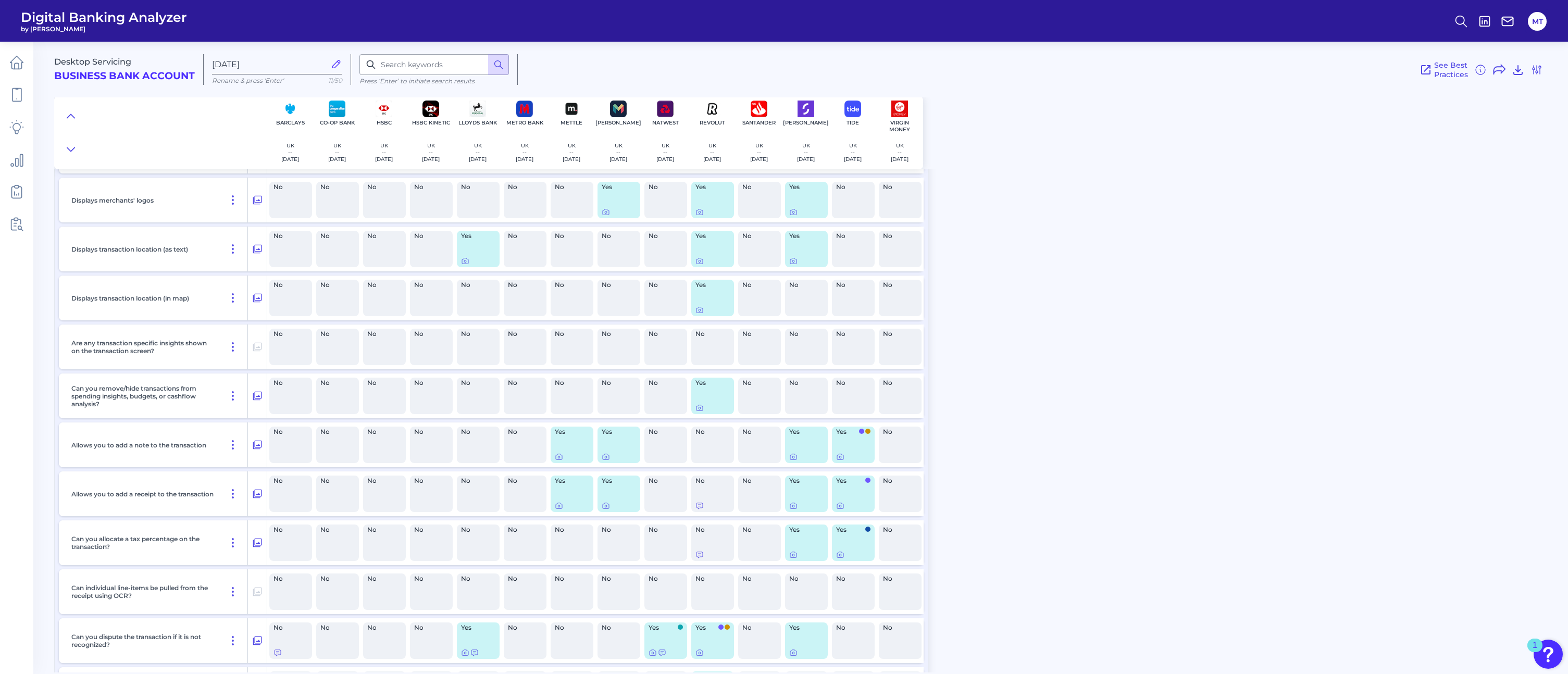
scroll to position [825, 0]
click at [839, 459] on icon at bounding box center [841, 456] width 8 height 8
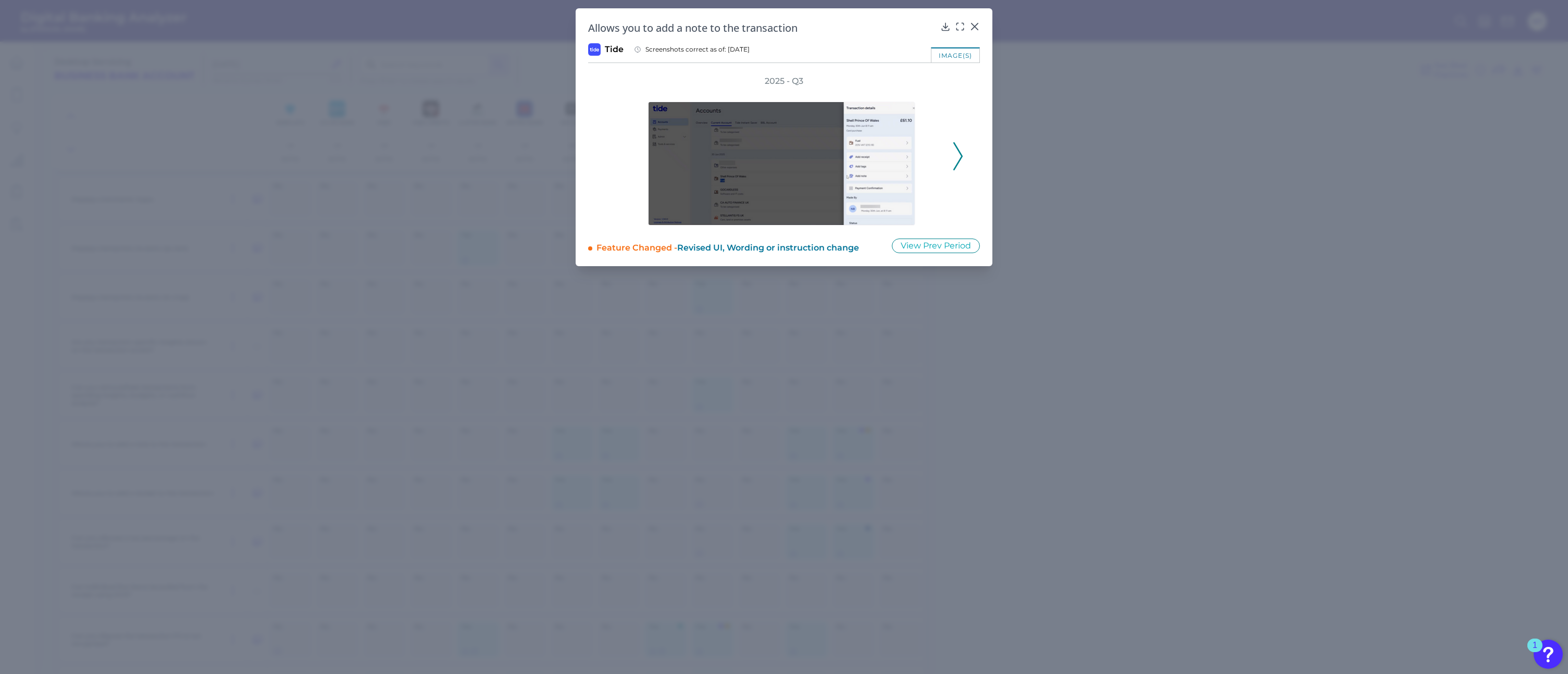
click at [954, 157] on icon at bounding box center [957, 156] width 9 height 28
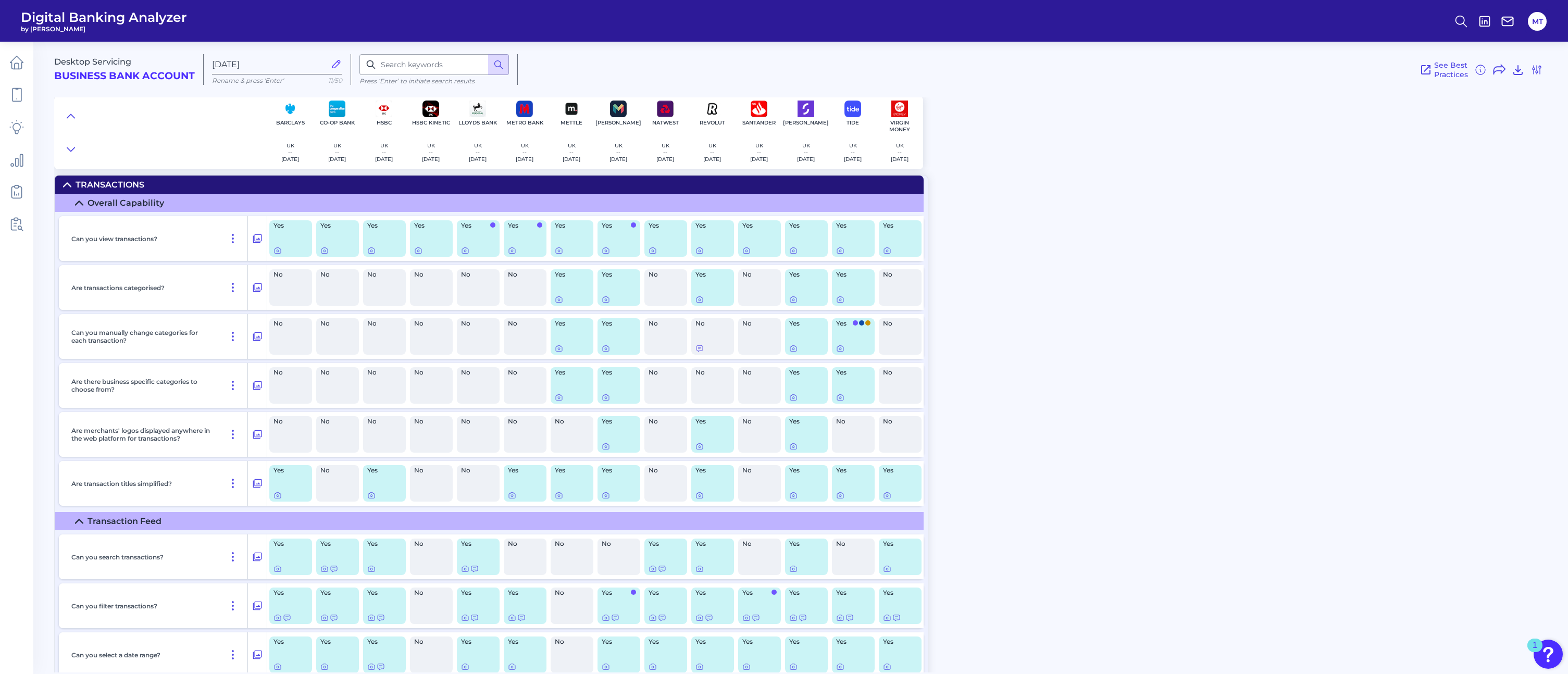
scroll to position [0, 0]
